Goal: Obtain resource: Download file/media

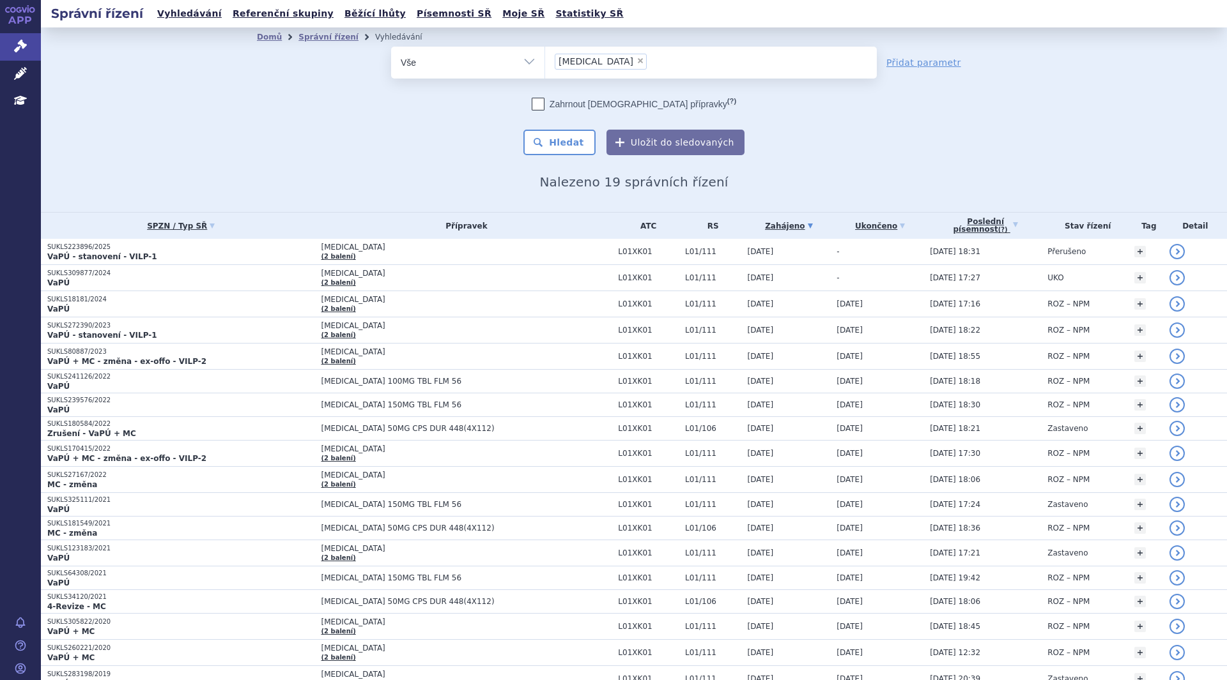
click at [222, 269] on p "SUKLS309877/2024" at bounding box center [181, 273] width 268 height 9
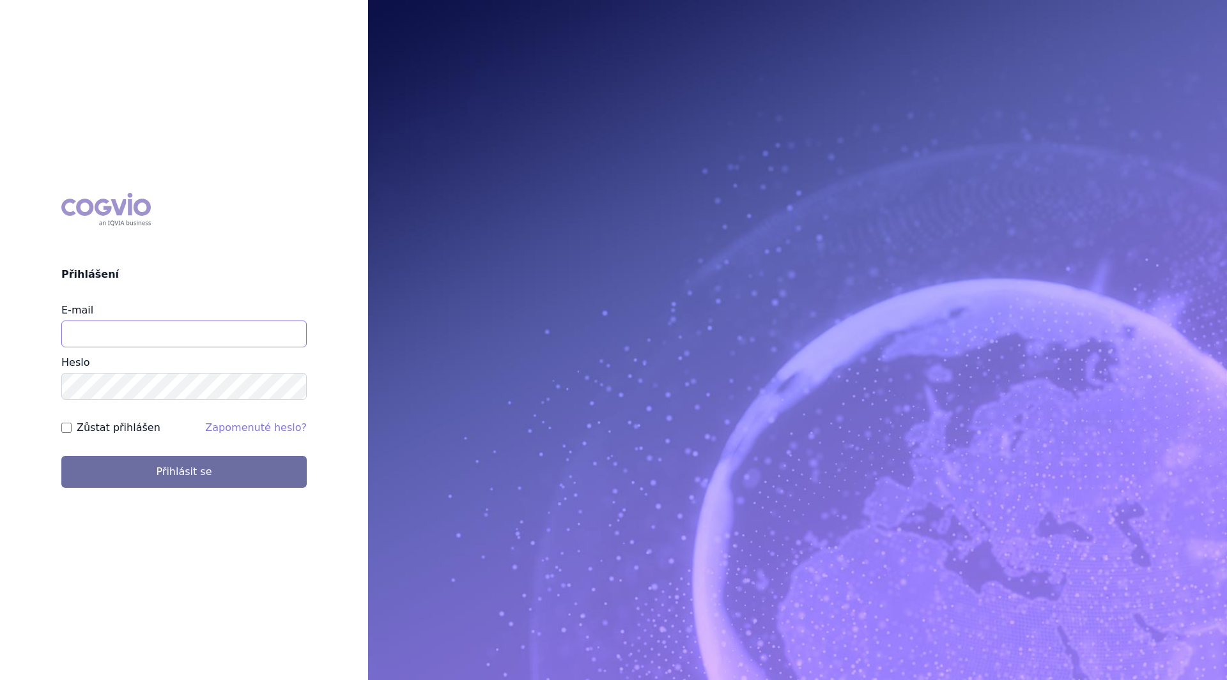
click at [170, 333] on input "E-mail" at bounding box center [183, 334] width 245 height 27
type input "[PERSON_NAME][EMAIL_ADDRESS][PERSON_NAME][DOMAIN_NAME]"
click at [4, 393] on div "COGVIO Přihlášení E-mail [PERSON_NAME][EMAIL_ADDRESS][PERSON_NAME][DOMAIN_NAME]…" at bounding box center [184, 341] width 368 height 316
click at [61, 456] on button "Přihlásit se" at bounding box center [183, 472] width 245 height 32
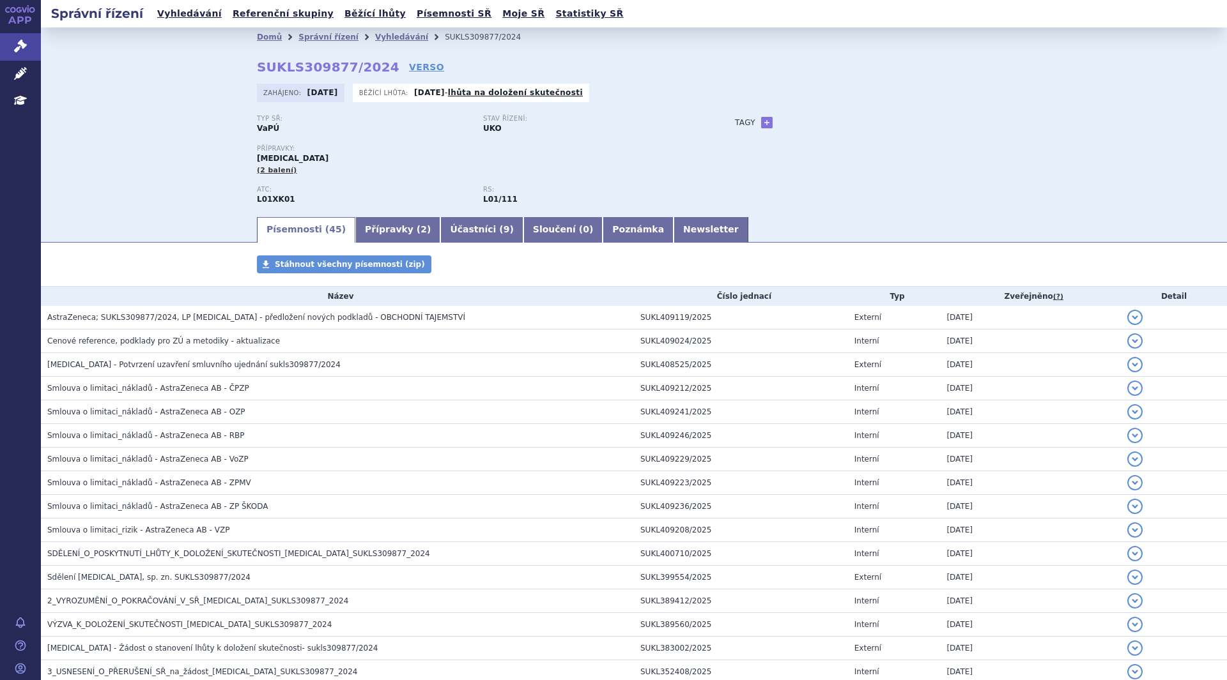
click at [139, 342] on span "Cenové reference, podklady pro ZÚ a metodiky - aktualizace" at bounding box center [163, 341] width 233 height 9
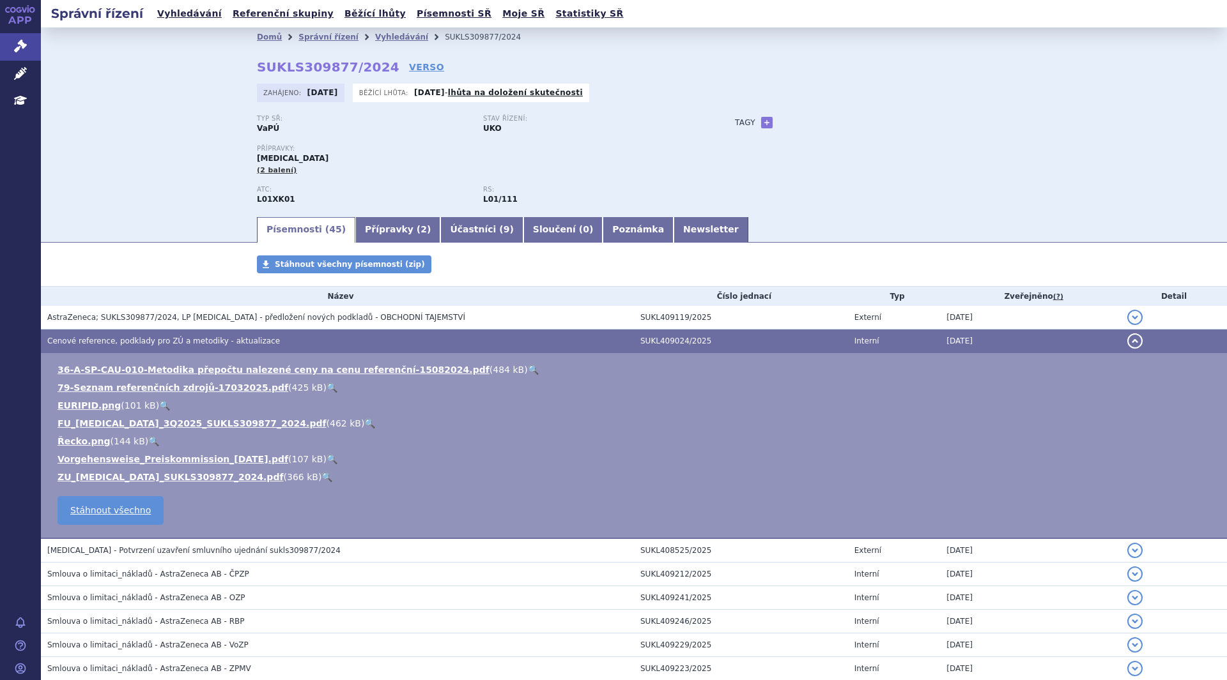
click at [171, 423] on link "FU_LYNPARZA_3Q2025_SUKLS309877_2024.pdf" at bounding box center [192, 424] width 269 height 10
